Goal: Task Accomplishment & Management: Manage account settings

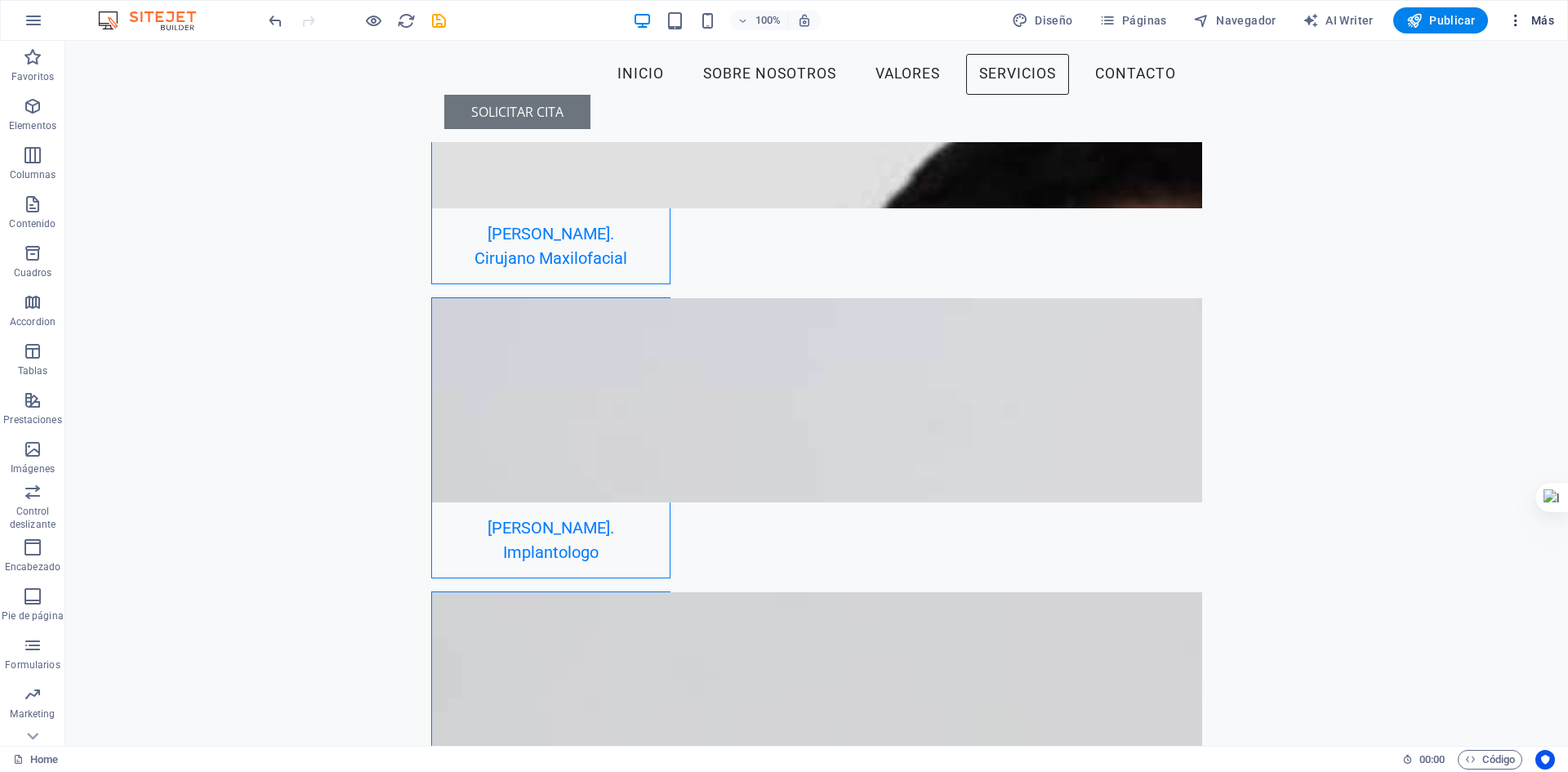
click at [1528, 19] on span "Más" at bounding box center [1530, 20] width 46 height 17
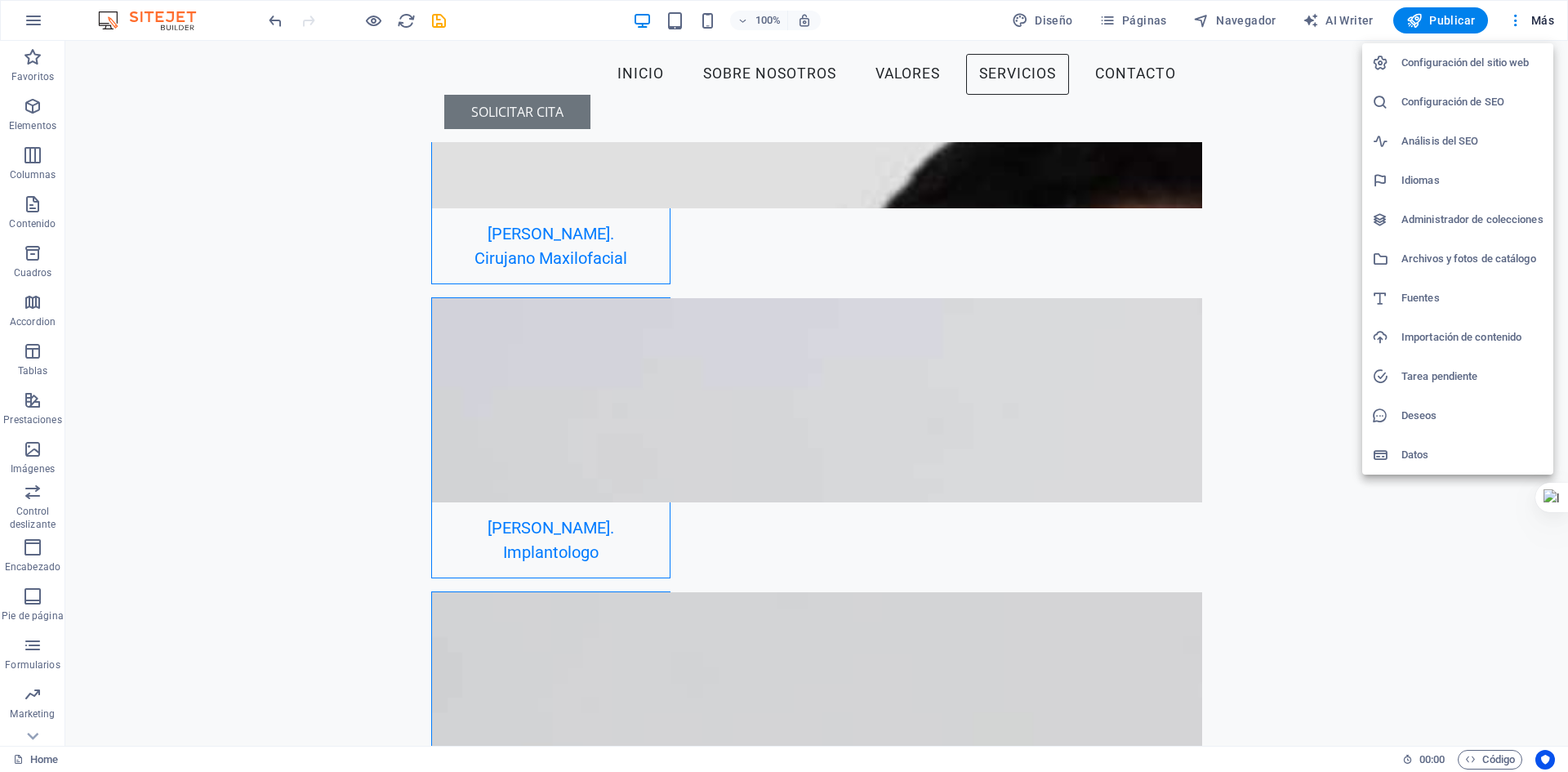
click at [1482, 68] on h6 "Configuración del sitio web" at bounding box center [1473, 63] width 142 height 19
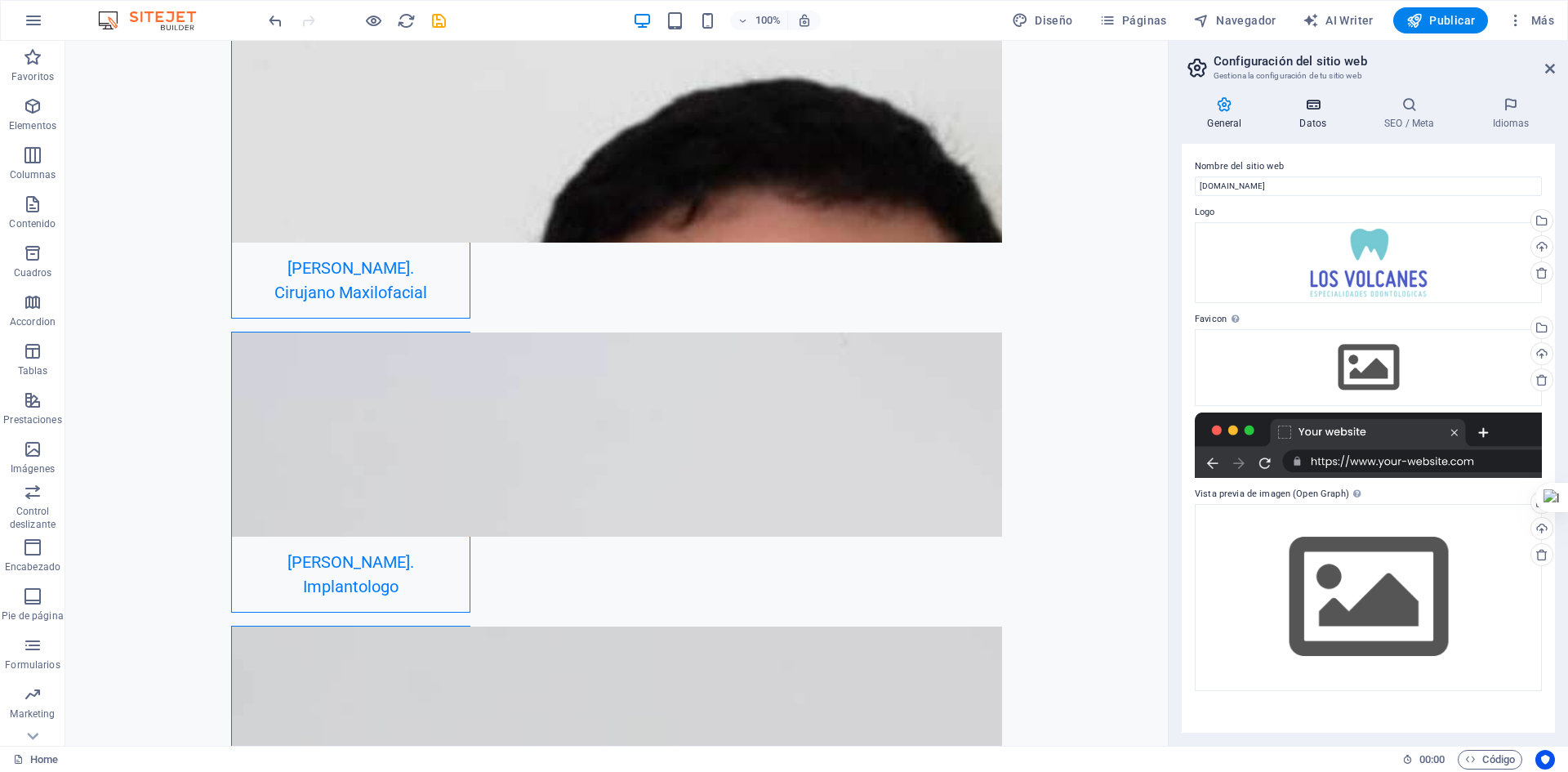
click at [1317, 121] on h4 "Datos" at bounding box center [1316, 113] width 85 height 34
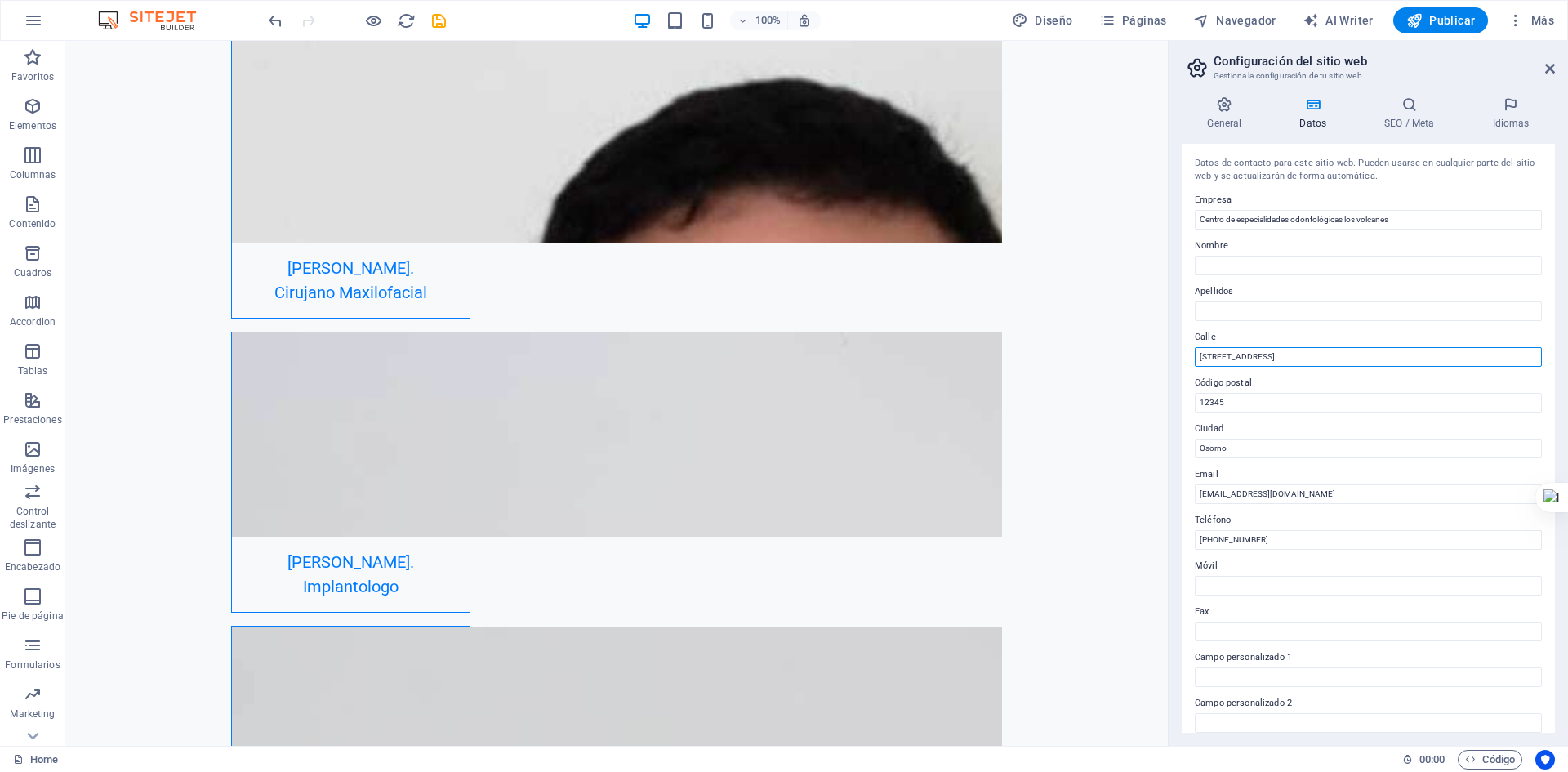
drag, startPoint x: 1349, startPoint y: 404, endPoint x: 1135, endPoint y: 368, distance: 217.0
type input "[PERSON_NAME][GEOGRAPHIC_DATA] 1129 oficina 506"
drag, startPoint x: 1387, startPoint y: 439, endPoint x: 1049, endPoint y: 439, distance: 338.0
click at [1254, 407] on input "12345" at bounding box center [1368, 403] width 347 height 19
type input "1"
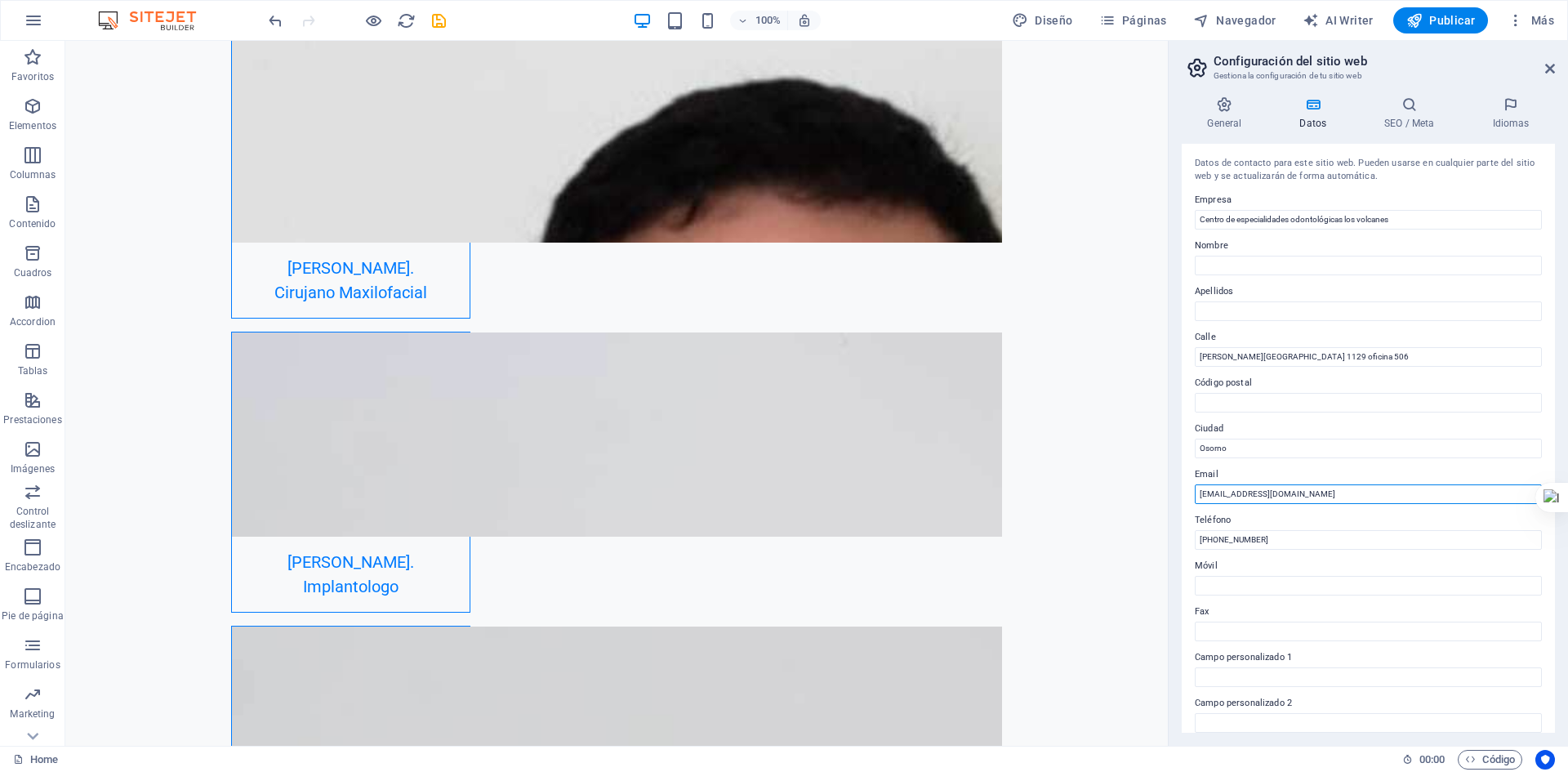
click at [1308, 486] on input "[EMAIL_ADDRESS][DOMAIN_NAME]" at bounding box center [1368, 494] width 347 height 19
type input "i"
type input "v"
type input "[EMAIL_ADDRESS][DOMAIN_NAME]"
drag, startPoint x: 1278, startPoint y: 540, endPoint x: 1177, endPoint y: 554, distance: 102.0
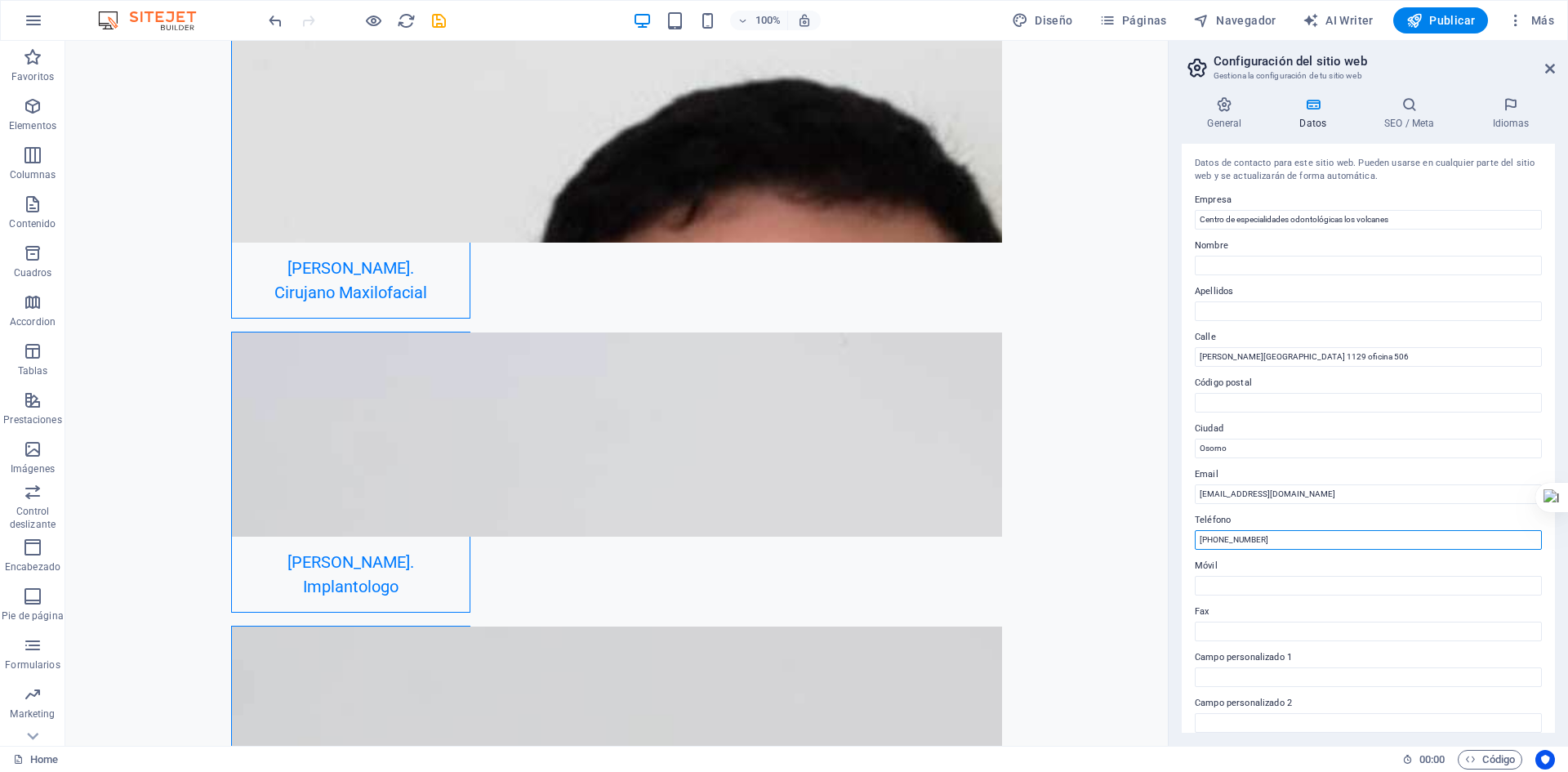
click at [1185, 553] on div "Datos de contacto para este sitio web. Pueden usarse en cualquier parte del sit…" at bounding box center [1368, 438] width 373 height 589
drag, startPoint x: 1093, startPoint y: 517, endPoint x: 1322, endPoint y: 549, distance: 231.2
click at [1322, 549] on input "[PHONE_NUMBER]" at bounding box center [1368, 539] width 347 height 19
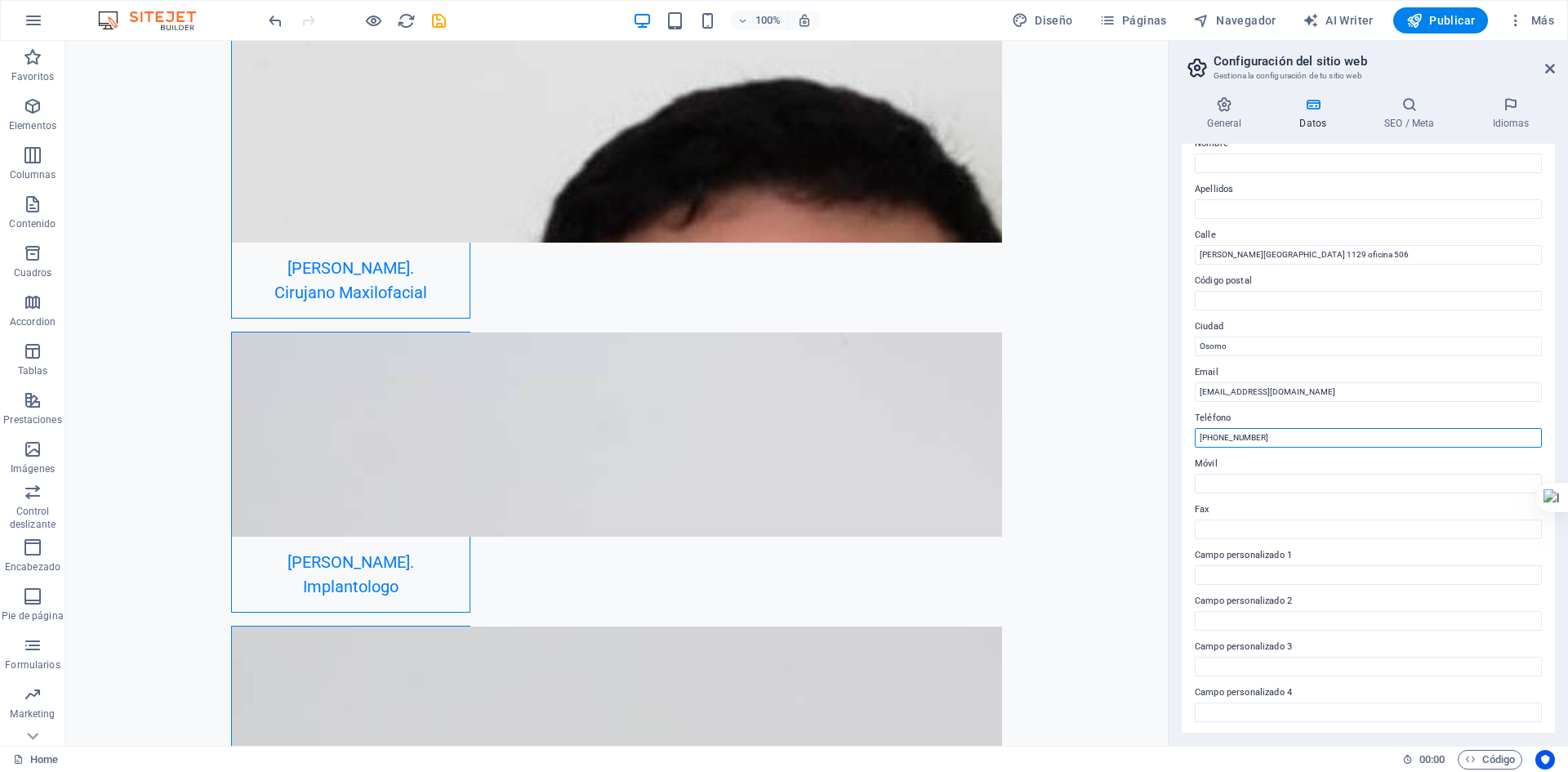
scroll to position [196, 0]
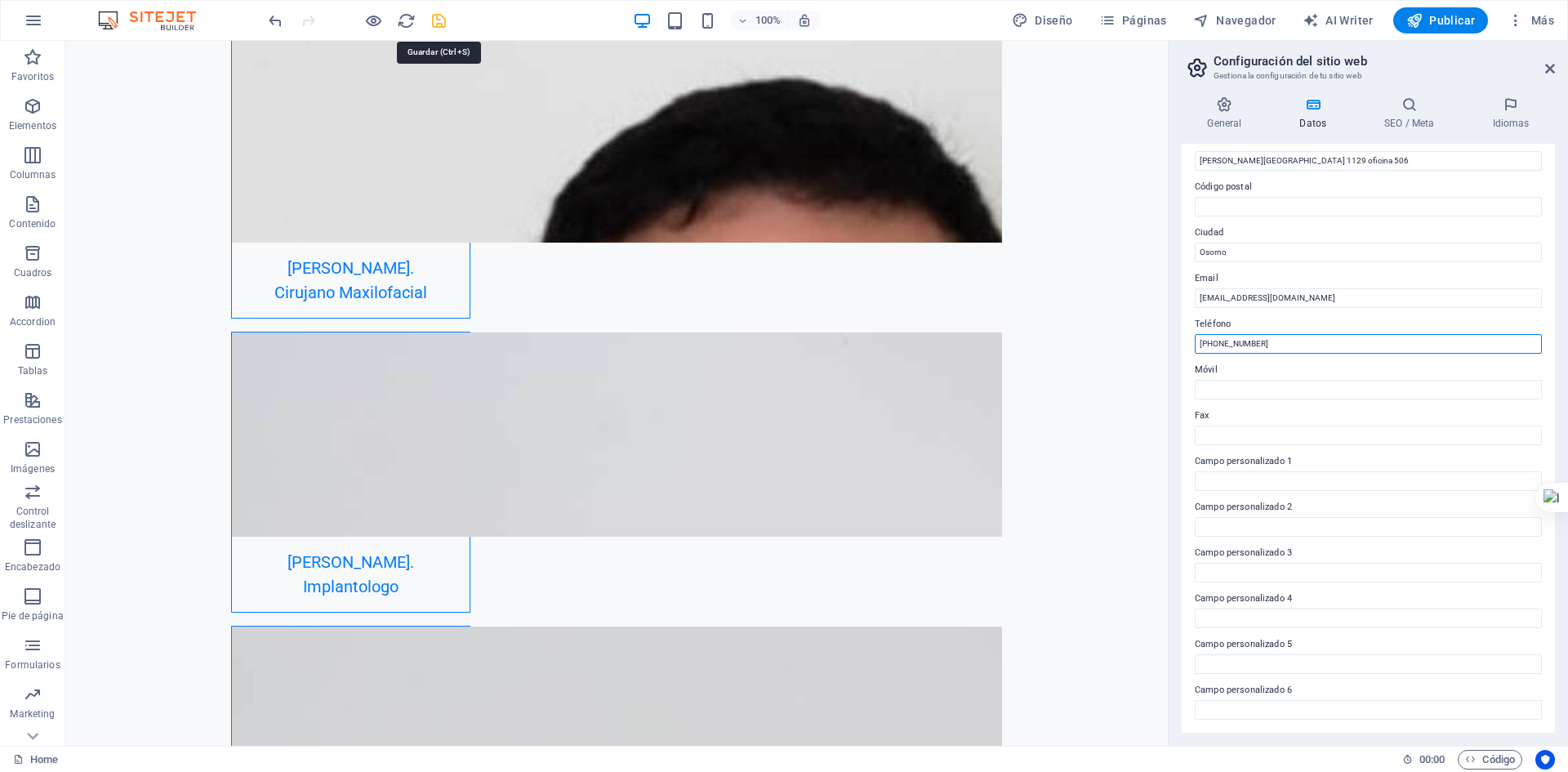
type input "[PHONE_NUMBER]"
click at [444, 24] on icon "save" at bounding box center [439, 20] width 18 height 18
checkbox input "false"
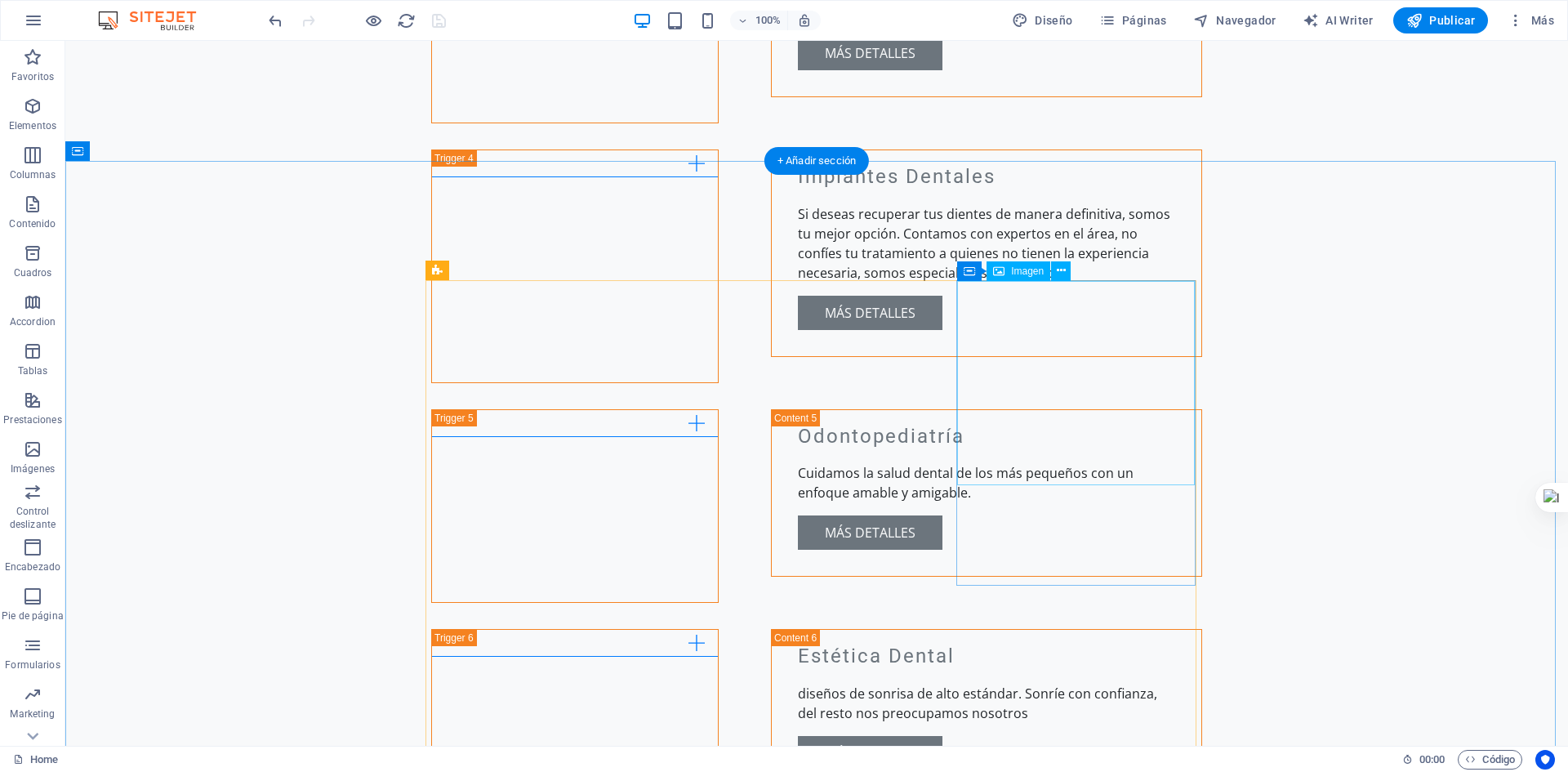
scroll to position [2979, 0]
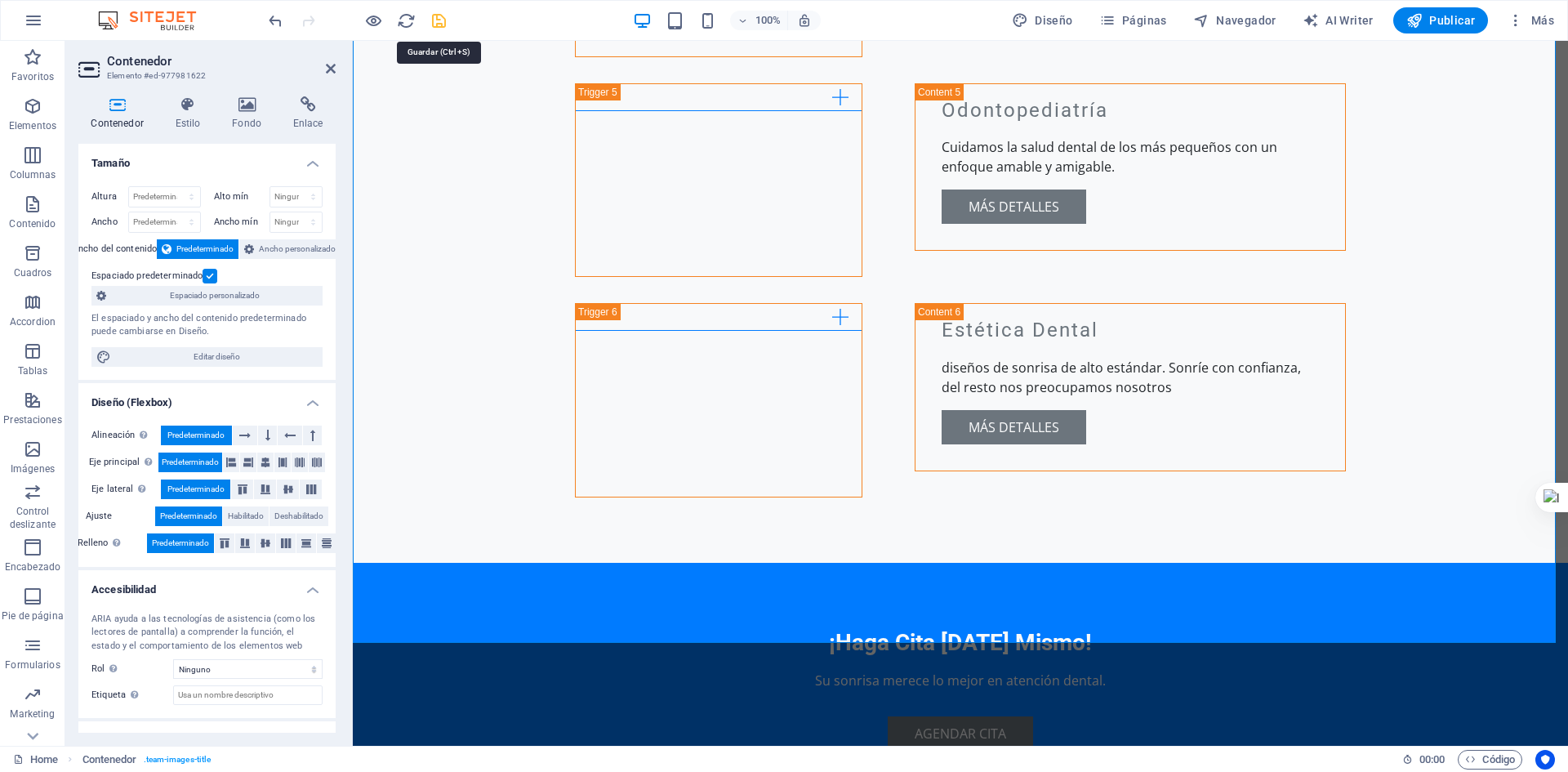
click at [434, 27] on icon "save" at bounding box center [439, 20] width 18 height 18
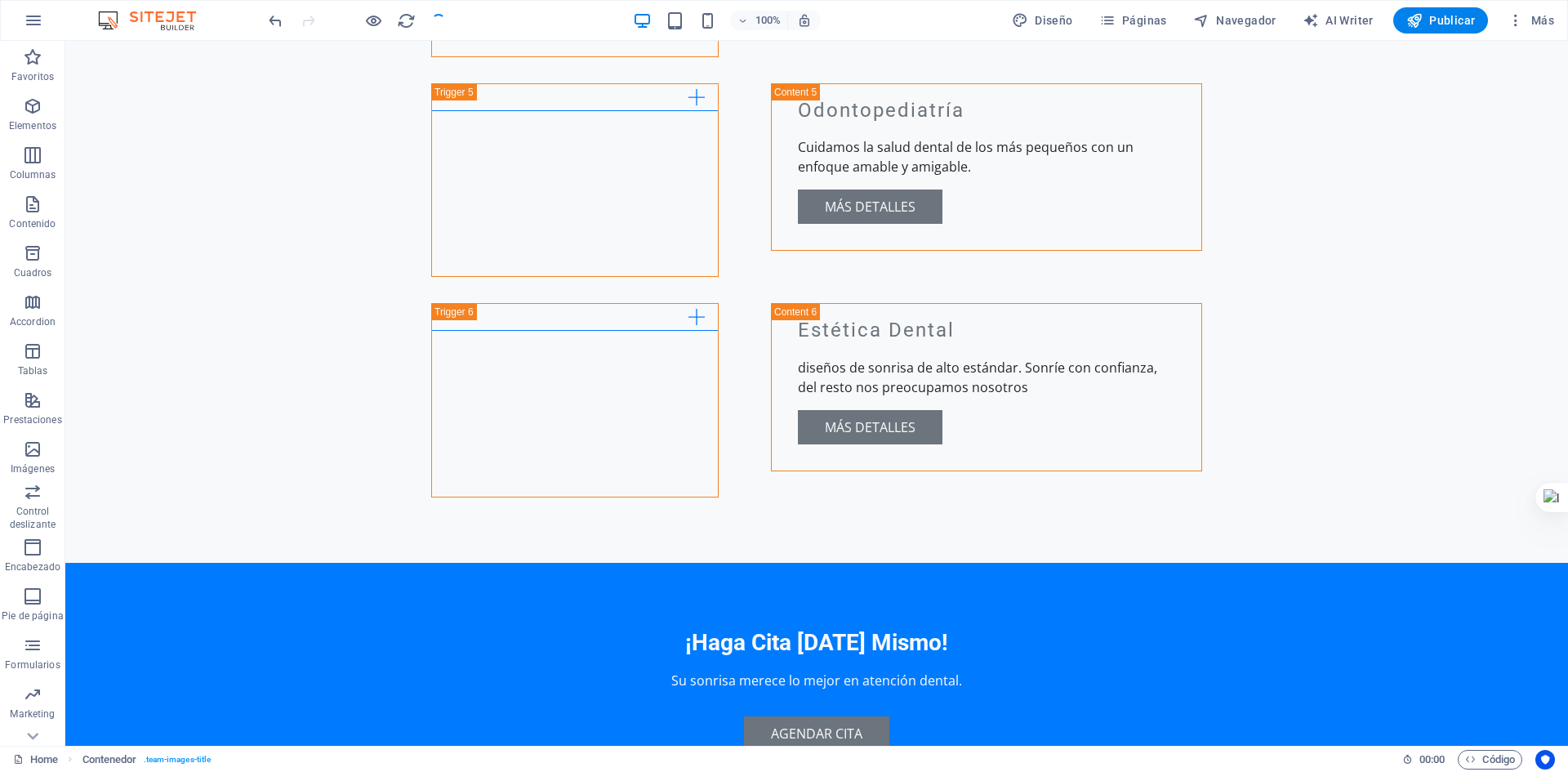
checkbox input "false"
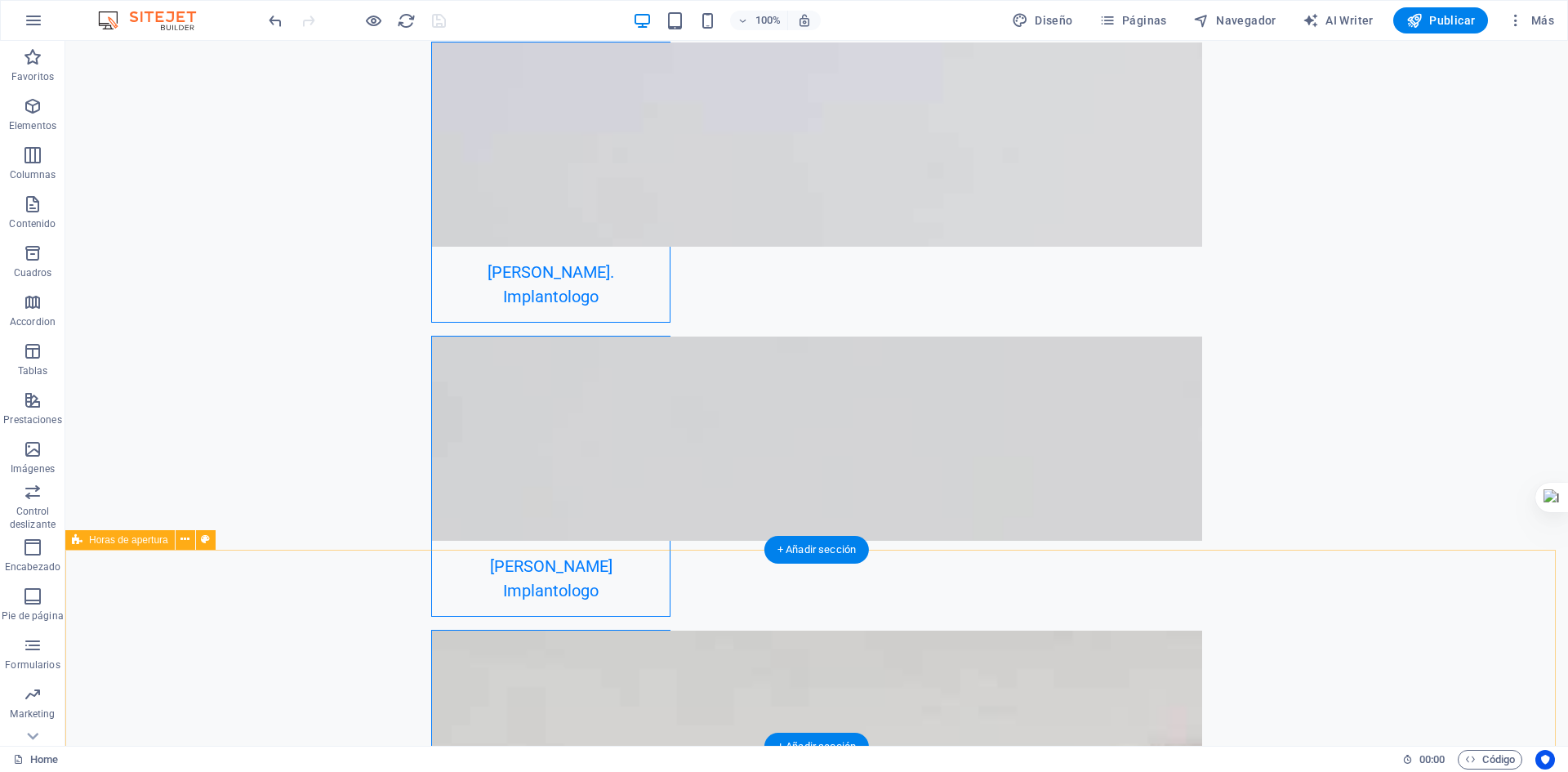
scroll to position [4257, 0]
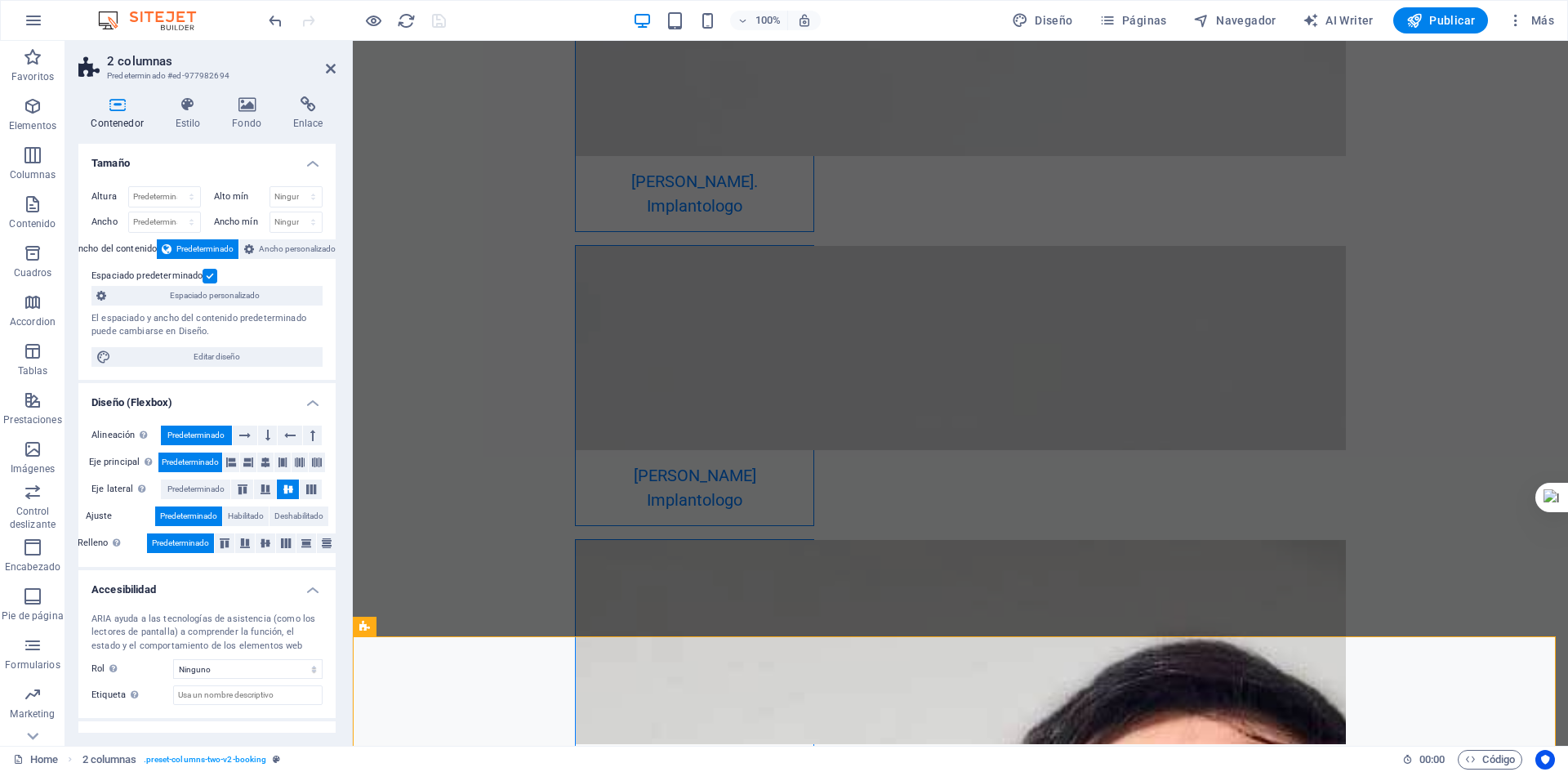
drag, startPoint x: 1920, startPoint y: 631, endPoint x: 1563, endPoint y: 653, distance: 357.7
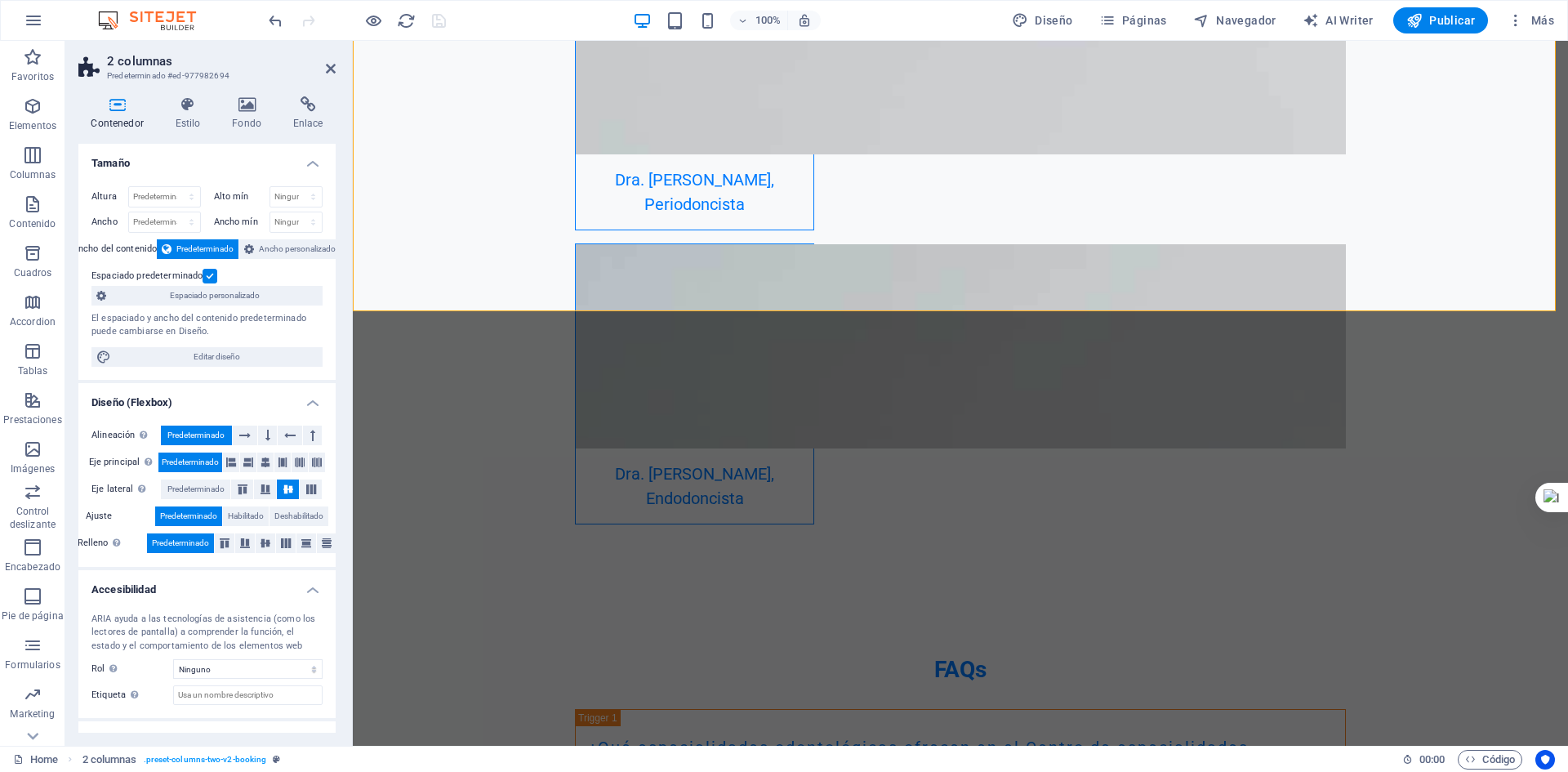
scroll to position [5183, 0]
